Goal: Task Accomplishment & Management: Manage account settings

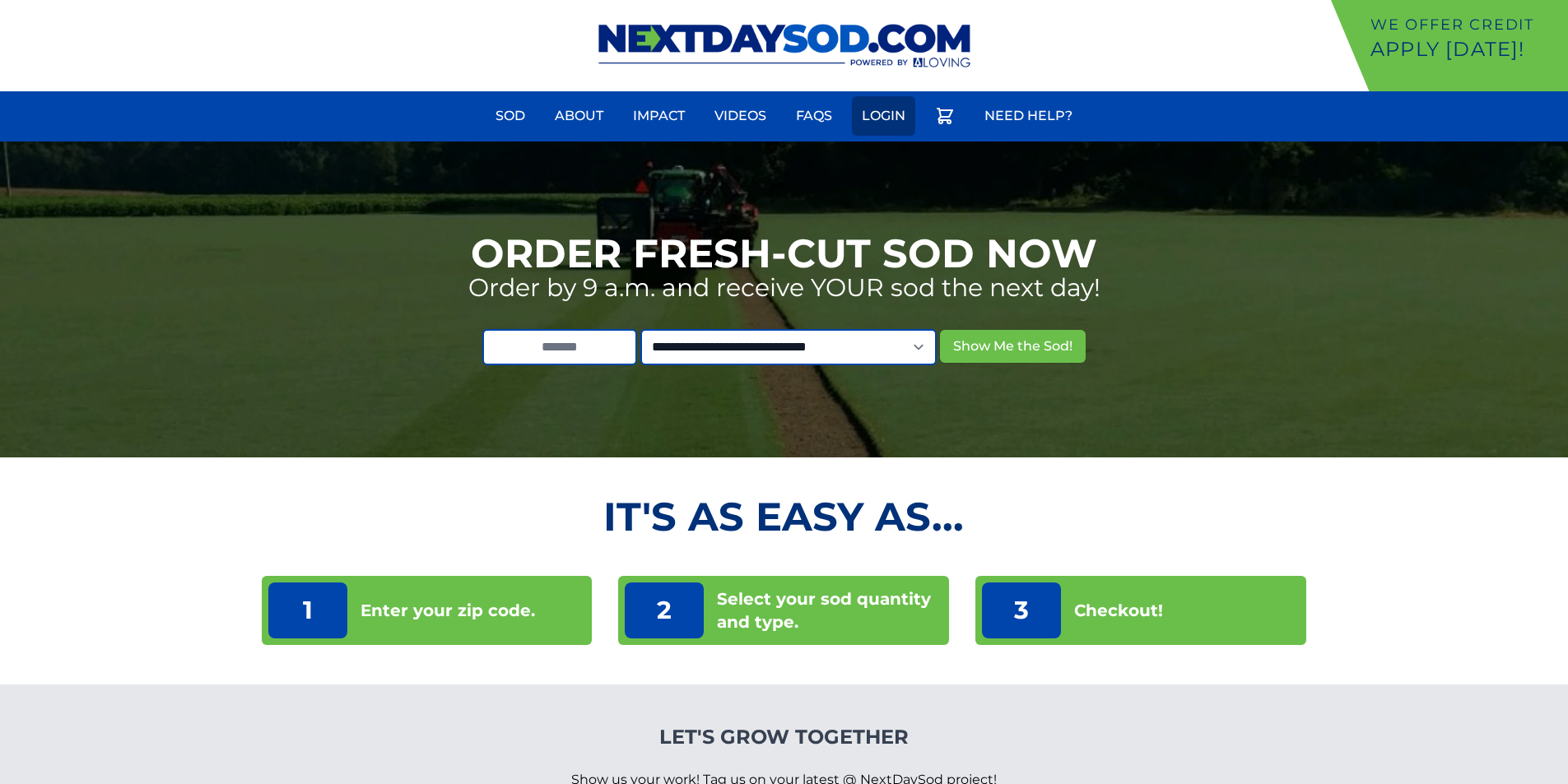
click at [883, 117] on link "Login" at bounding box center [883, 115] width 64 height 39
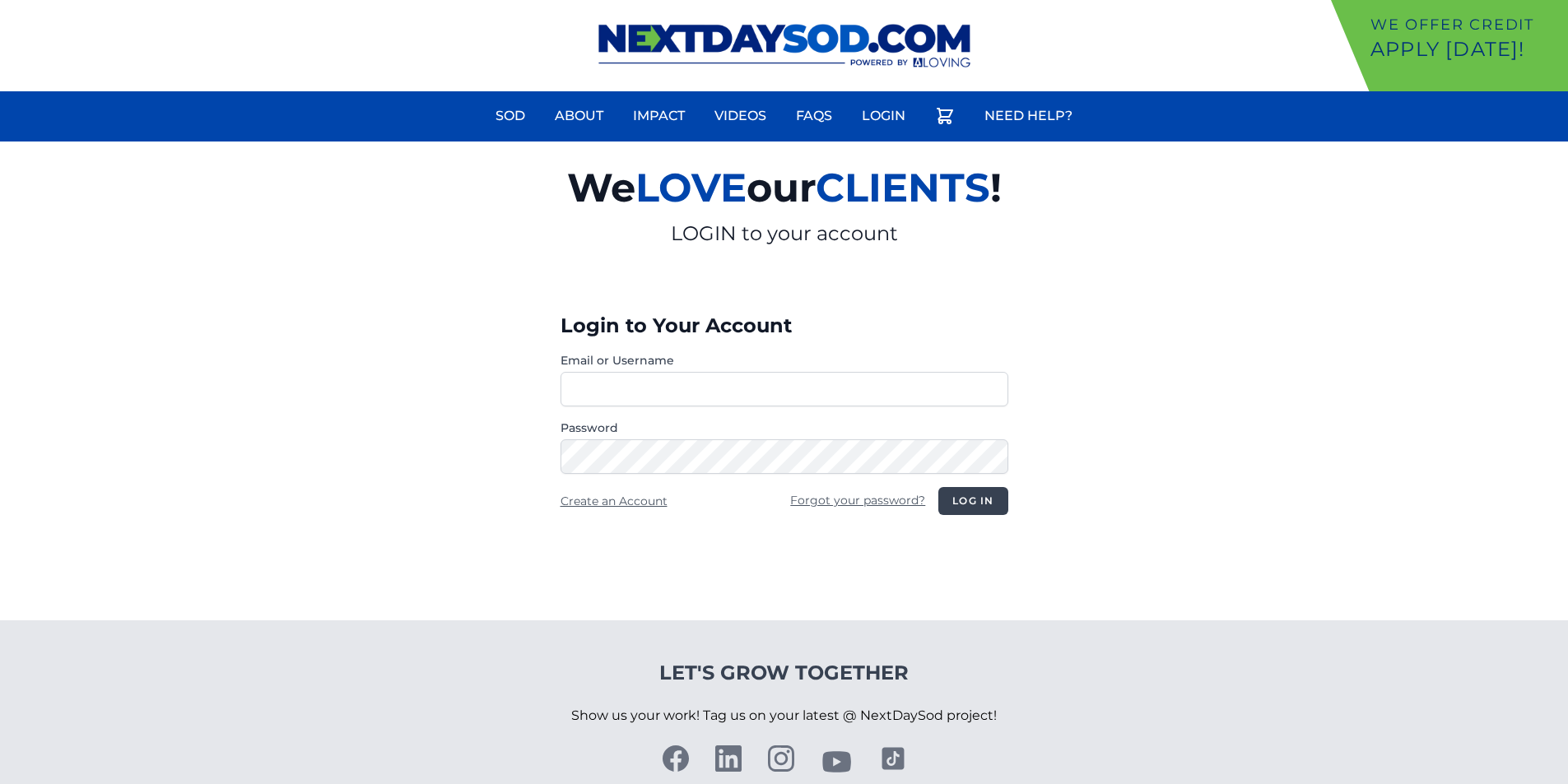
type input "**********"
click at [955, 503] on button "Log in" at bounding box center [973, 501] width 69 height 28
